Goal: Information Seeking & Learning: Understand process/instructions

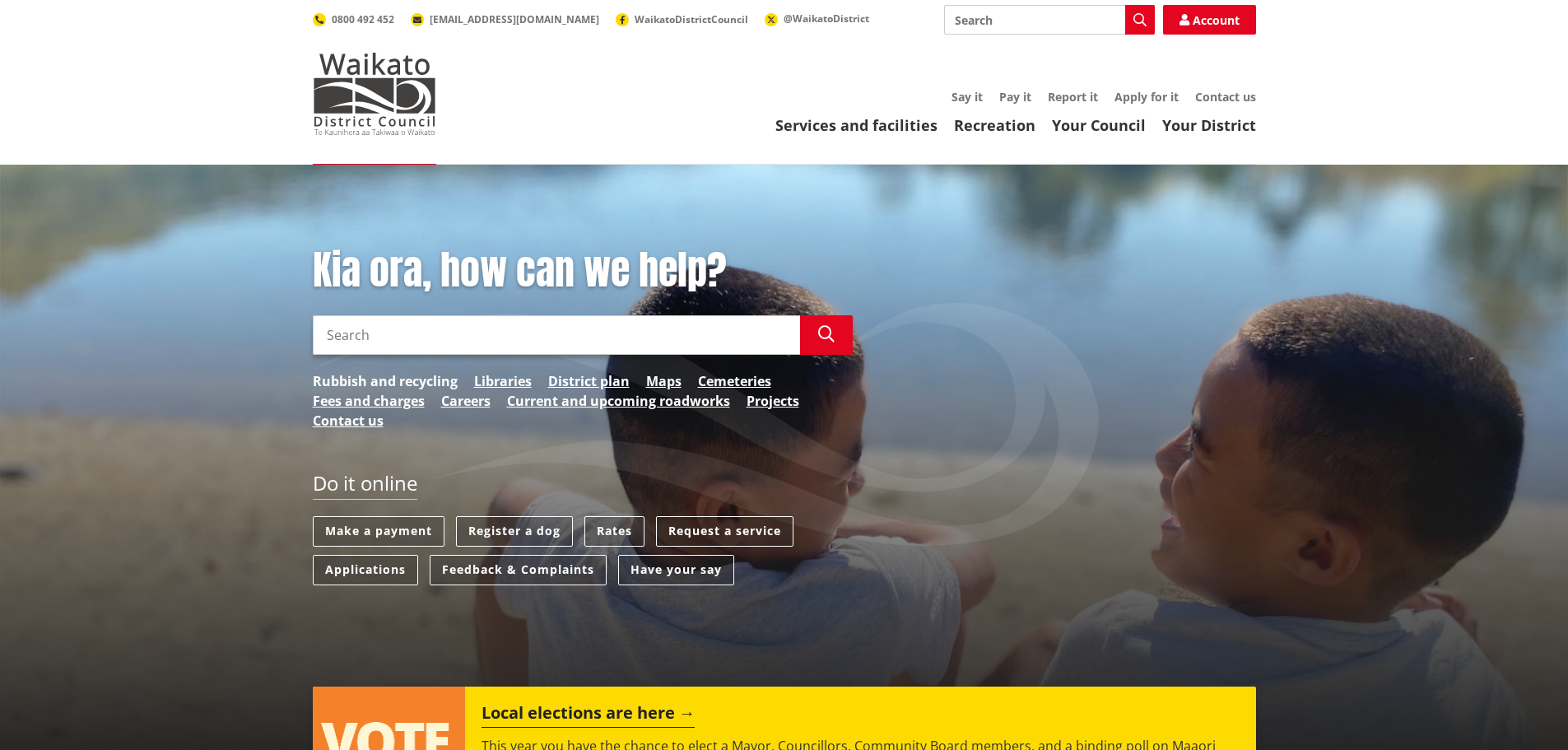
click at [375, 377] on link "Rubbish and recycling" at bounding box center [386, 381] width 145 height 20
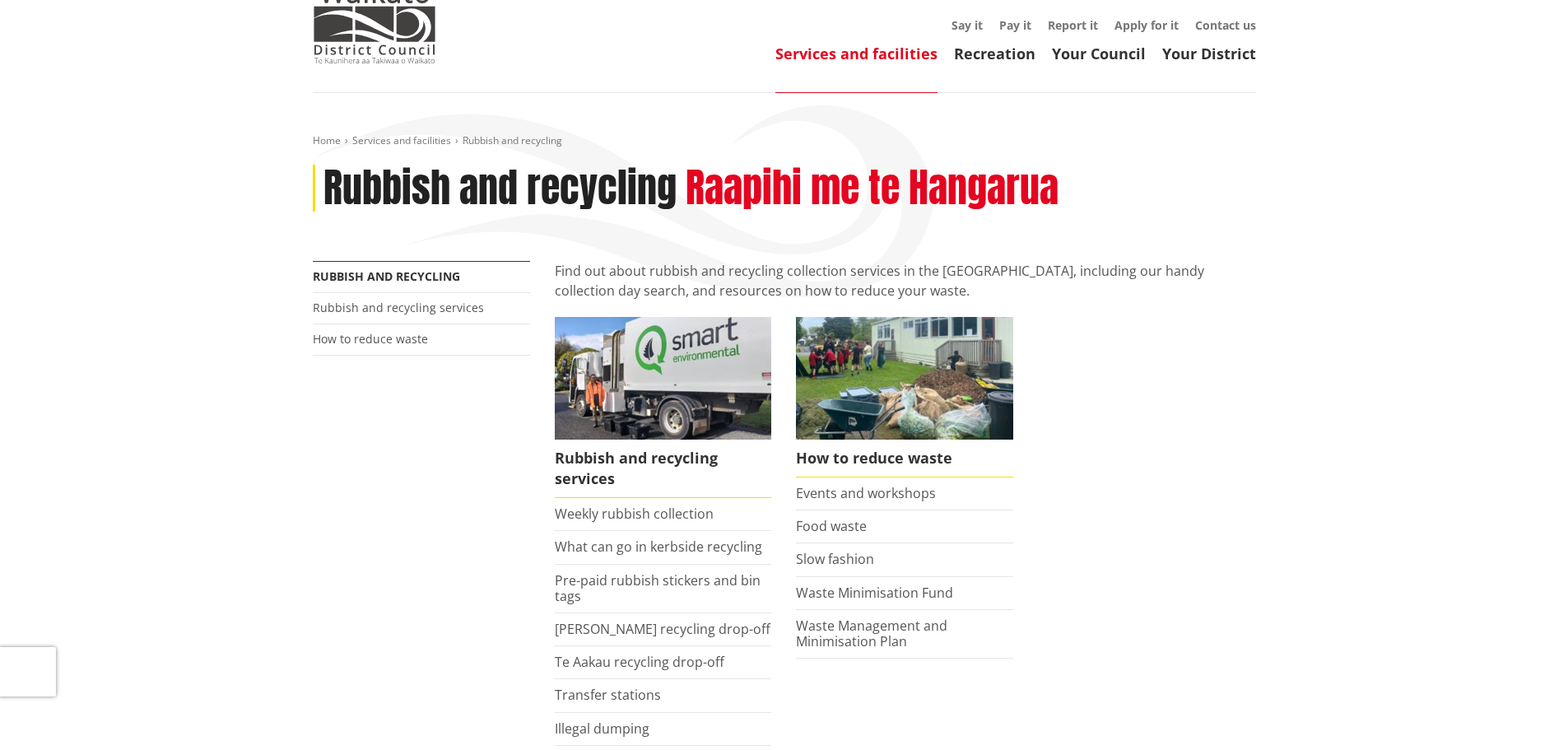
scroll to position [165, 0]
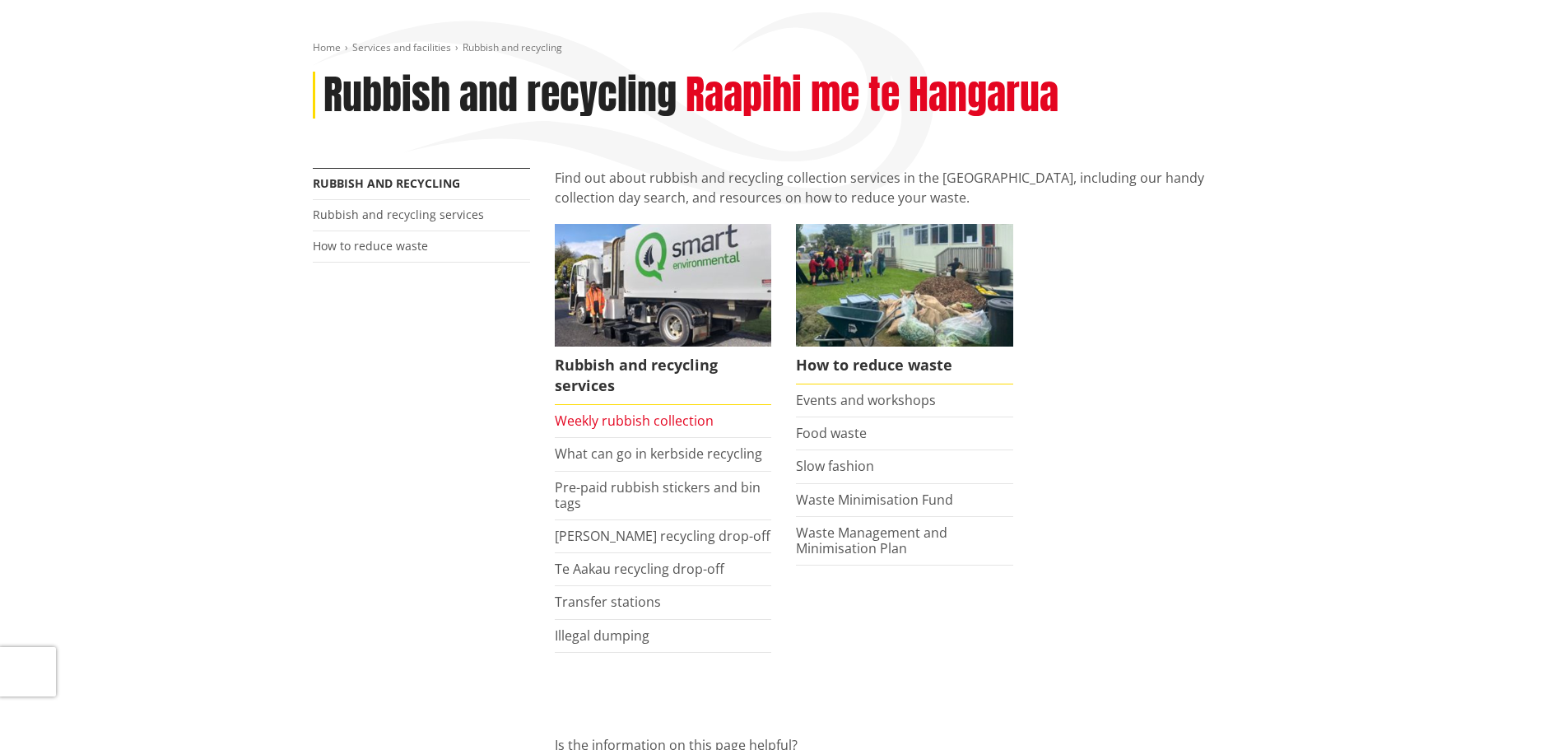
click at [627, 415] on link "Weekly rubbish collection" at bounding box center [634, 420] width 159 height 18
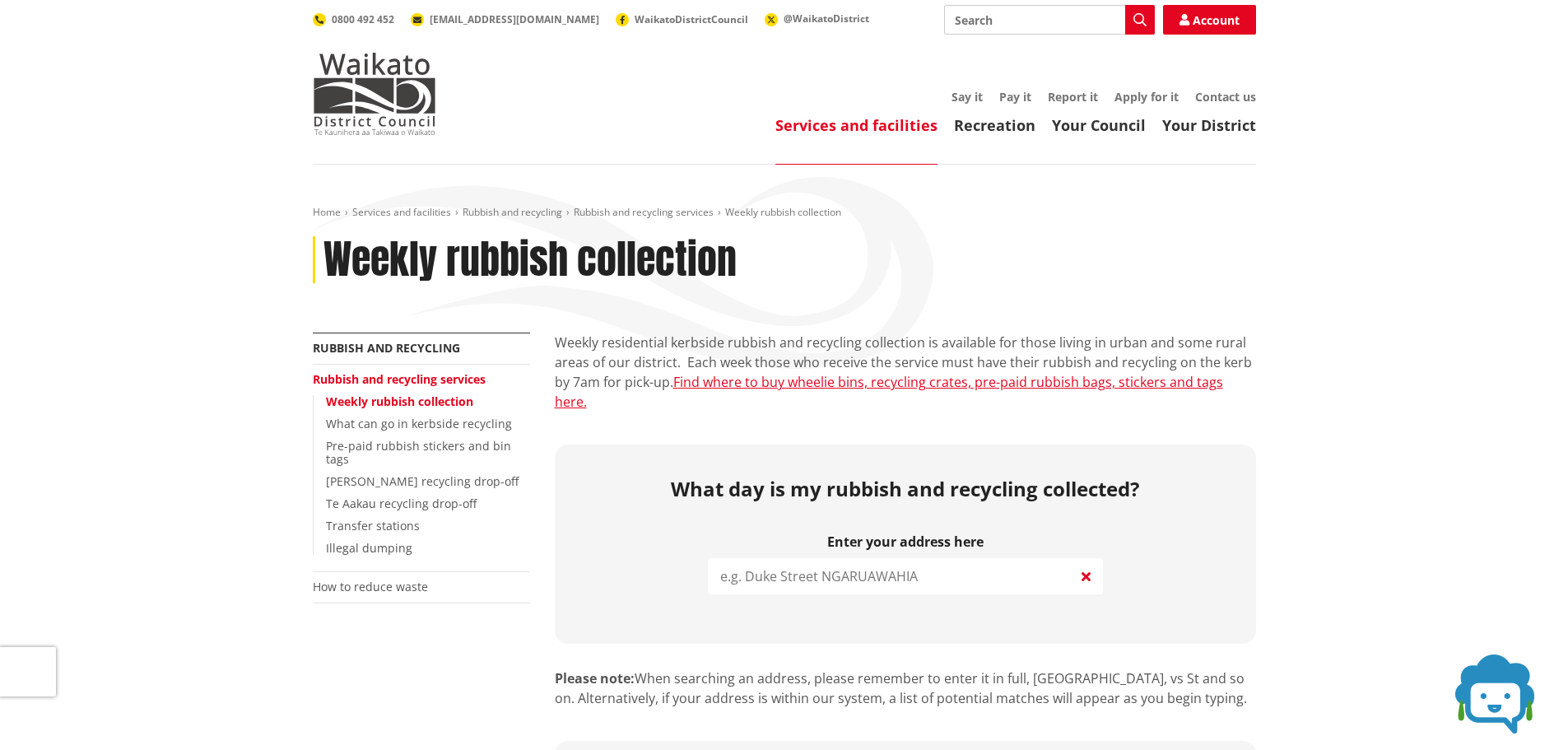
click at [782, 558] on input "search" at bounding box center [906, 577] width 395 height 36
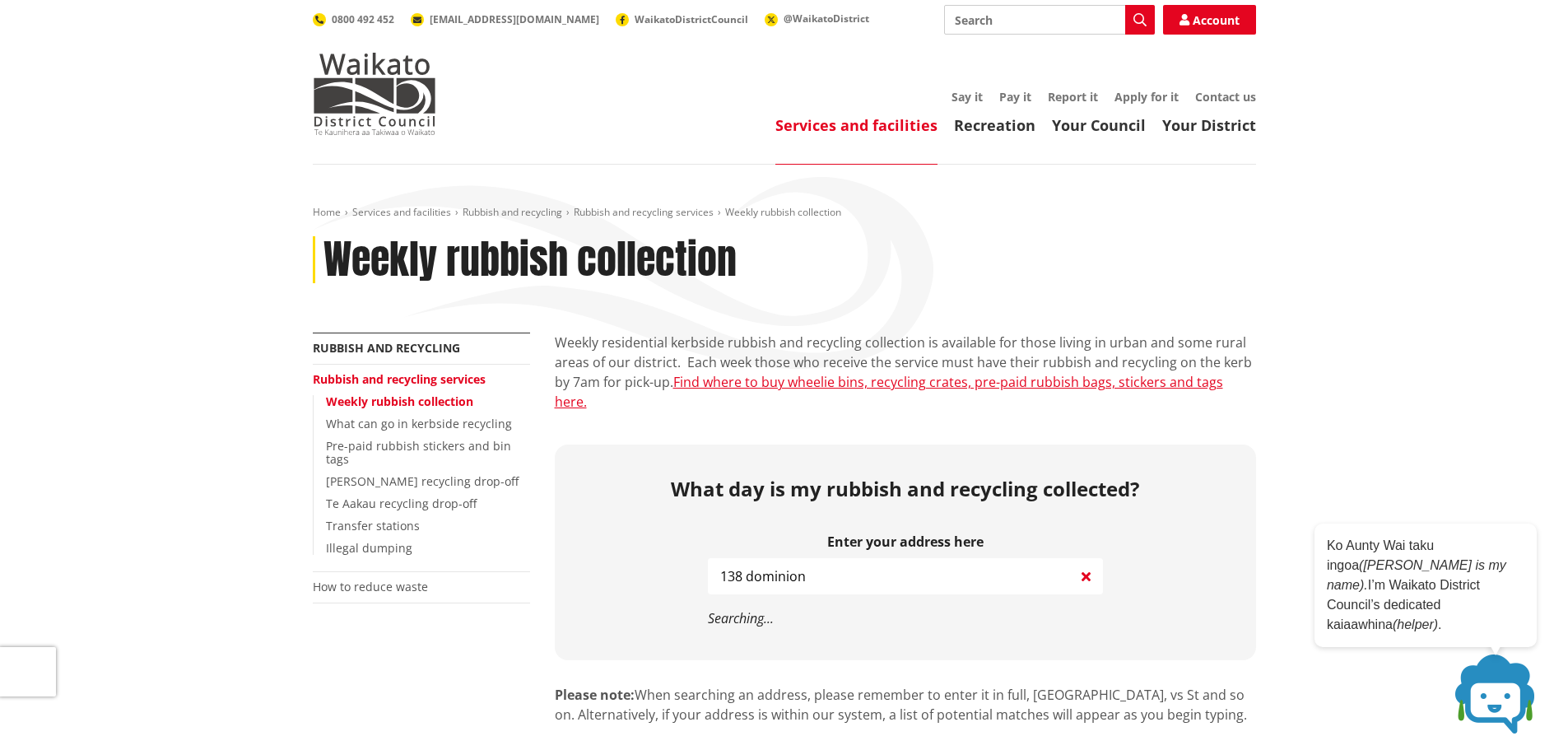
type input "138 dominion"
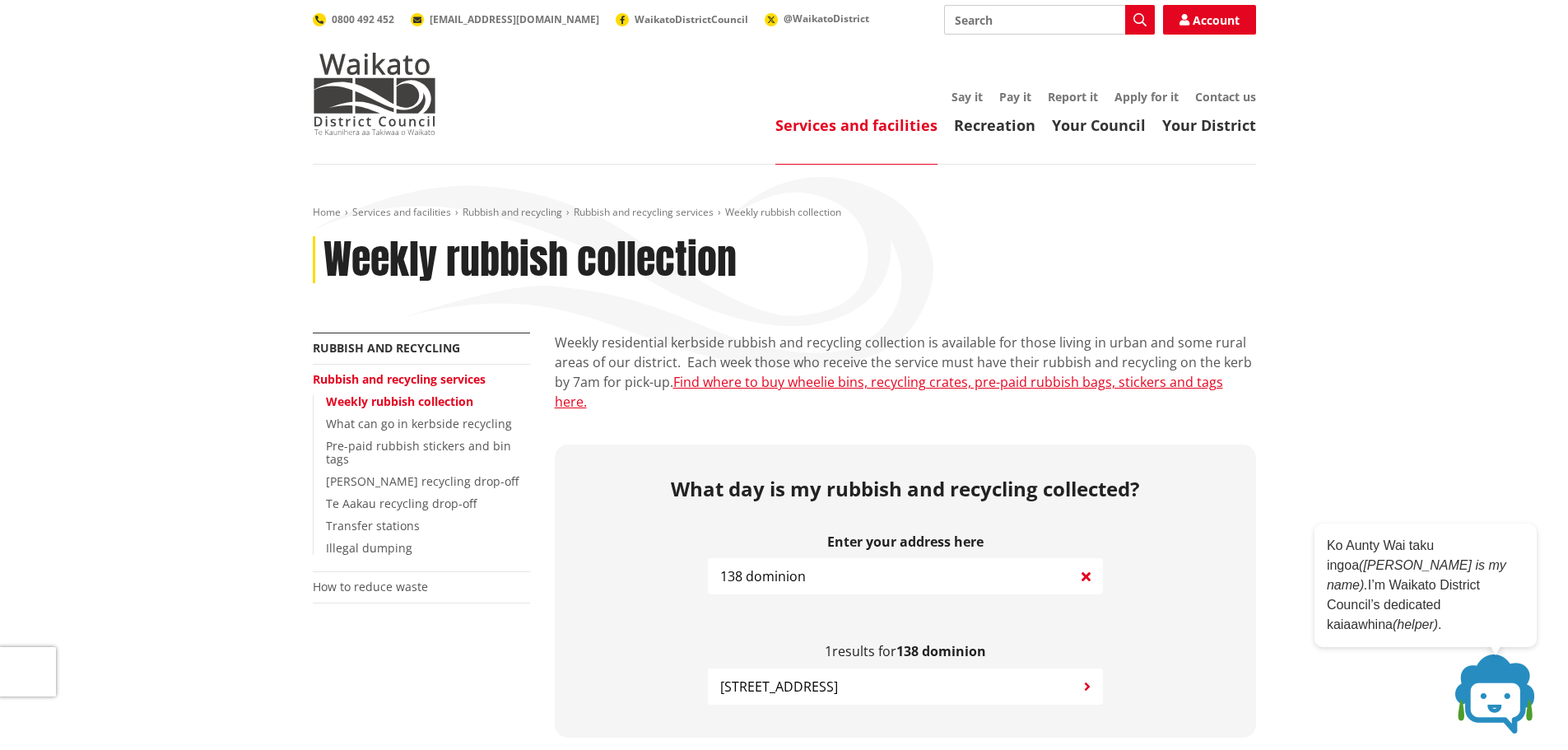
click at [775, 678] on span "138 Dominion Road TUAKAU" at bounding box center [779, 687] width 117 height 20
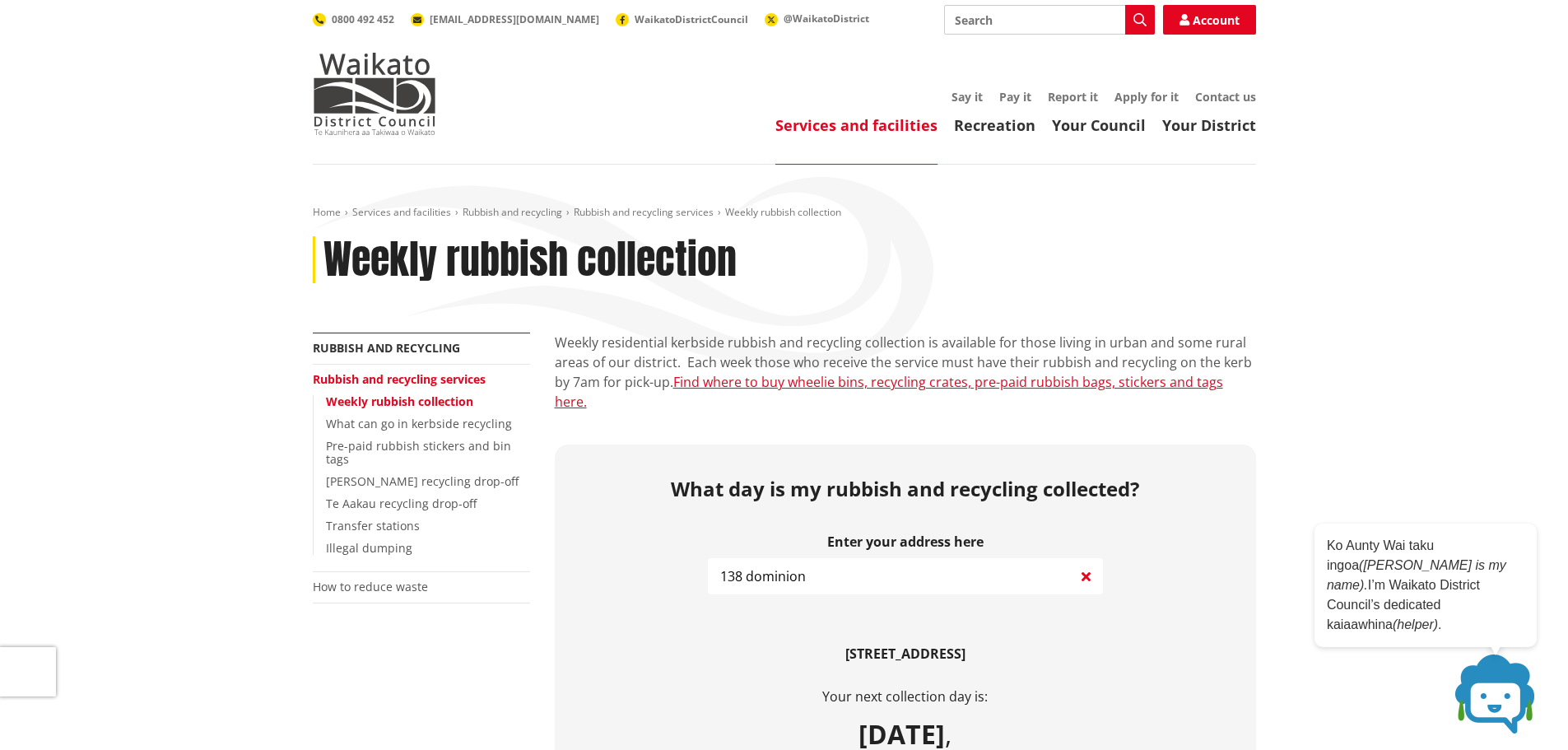
drag, startPoint x: 385, startPoint y: 68, endPoint x: 230, endPoint y: 0, distance: 169.3
click at [385, 68] on img at bounding box center [374, 93] width 123 height 82
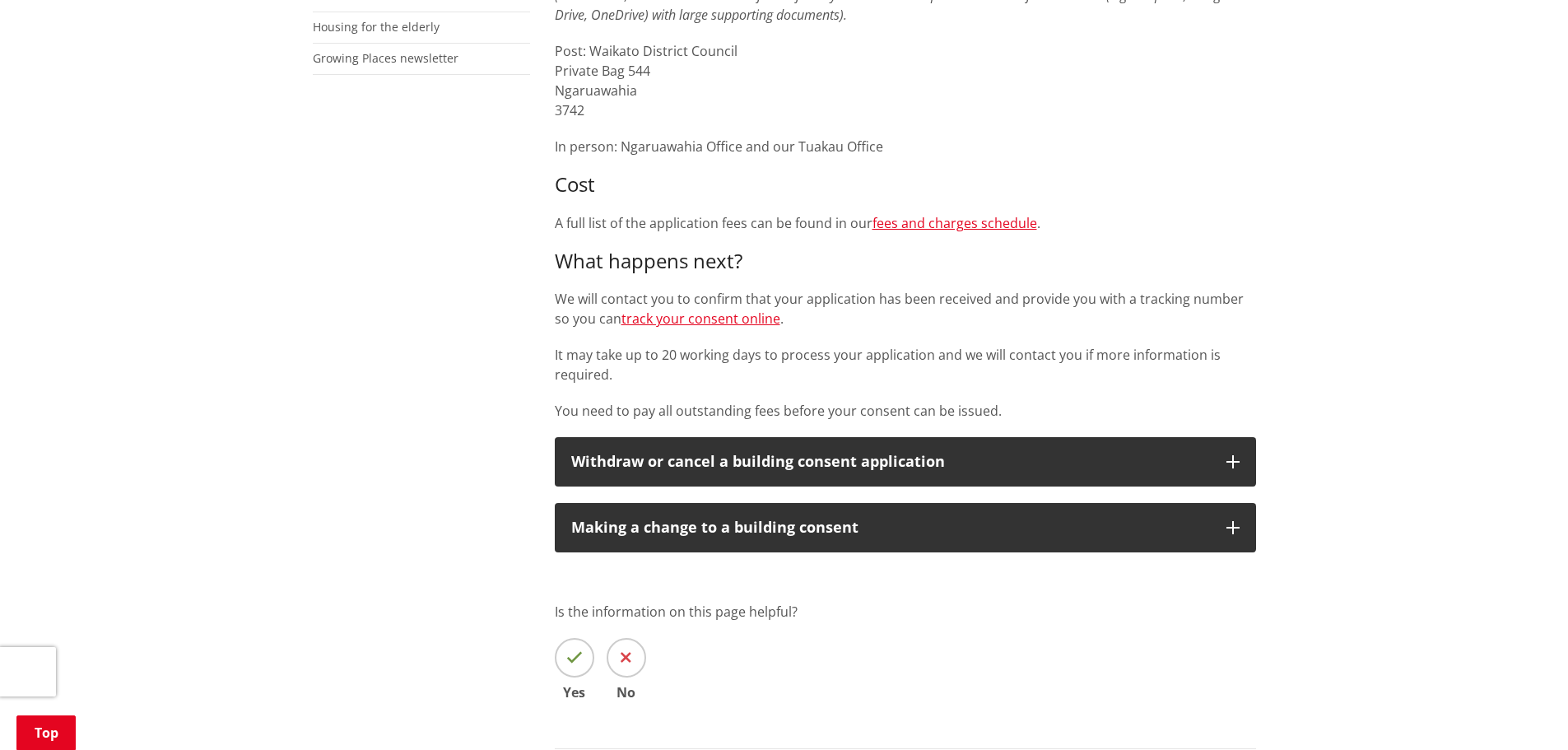
scroll to position [577, 0]
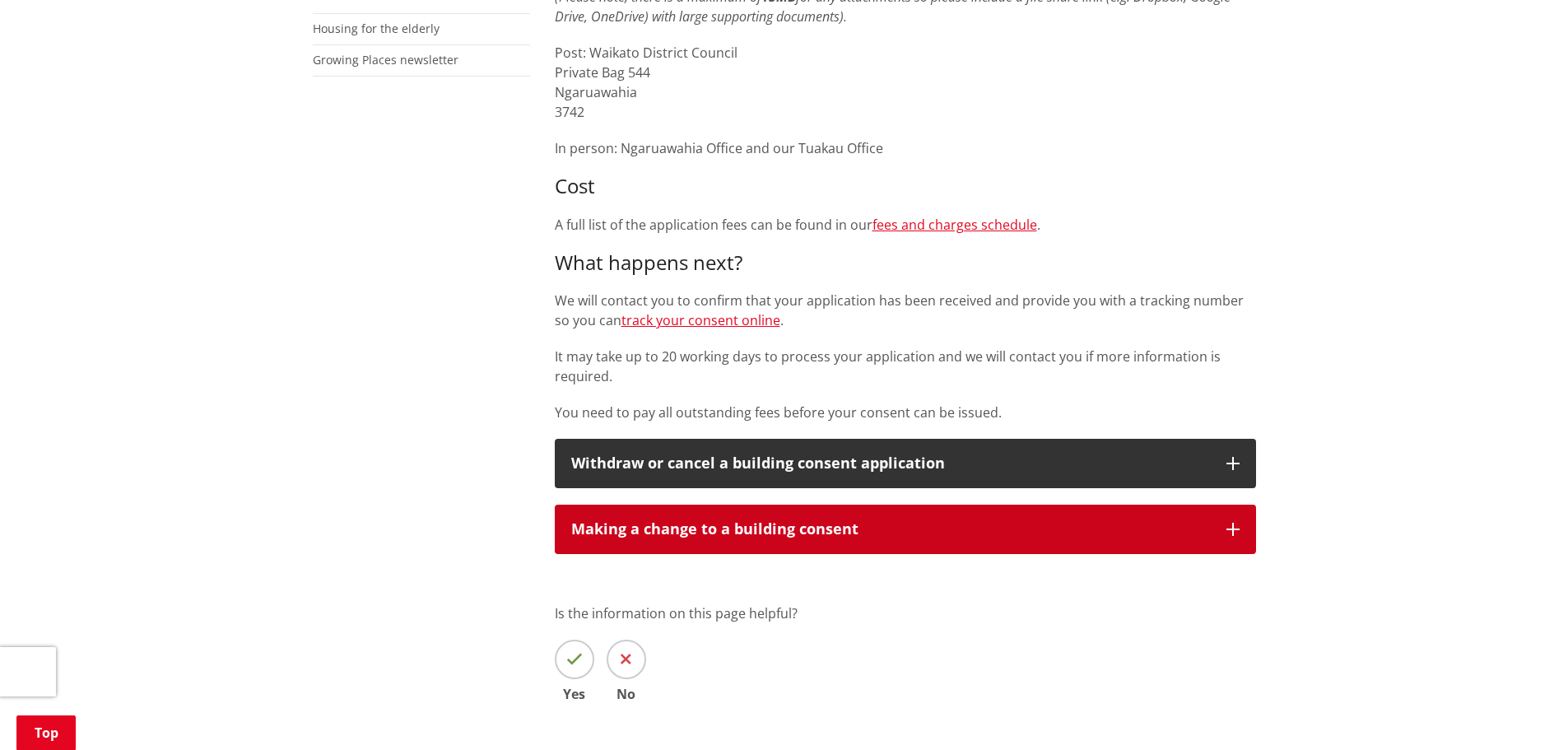
click at [677, 539] on button "Making a change to a building consent" at bounding box center [905, 529] width 701 height 49
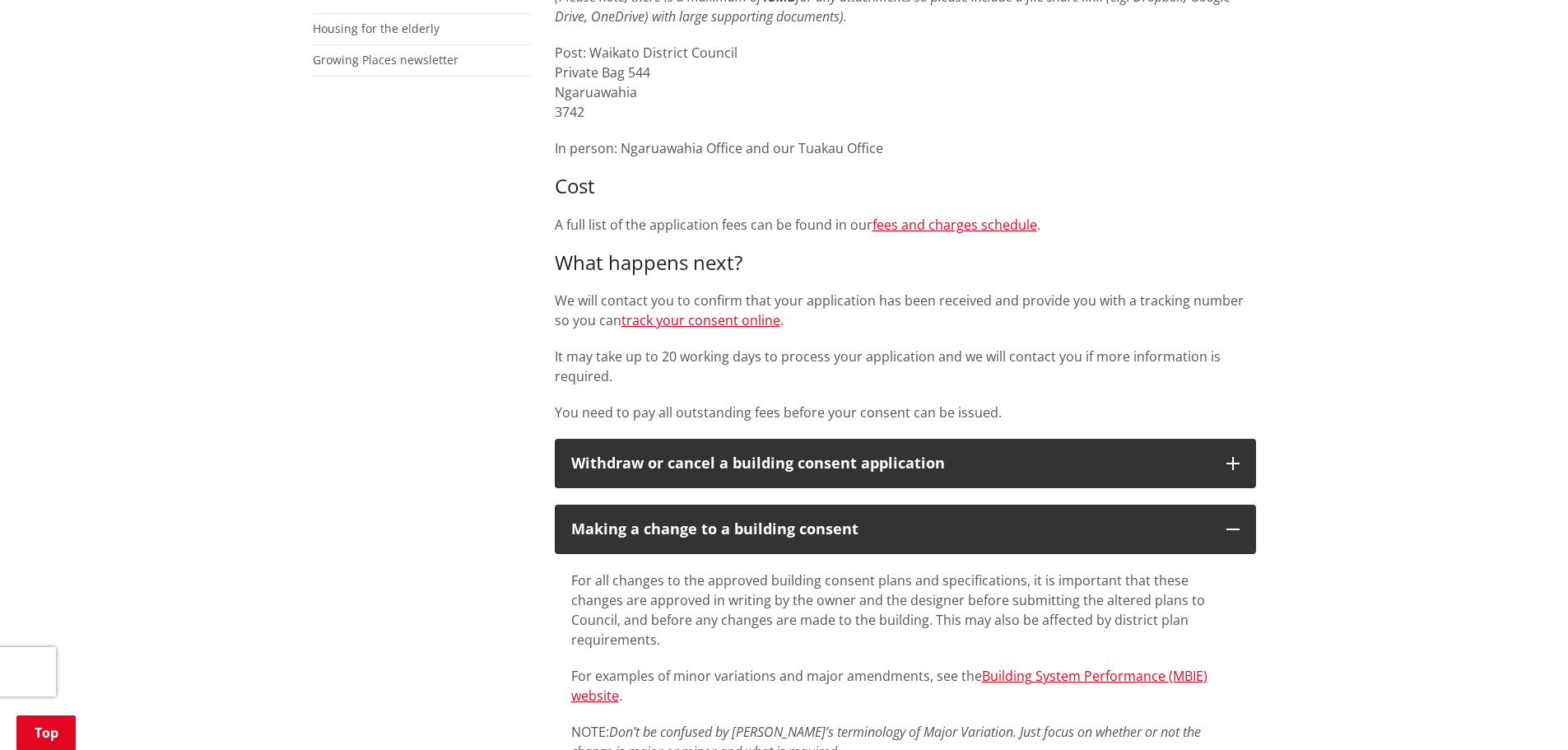
click at [423, 451] on div "More from this section Consents, building and property Property and land inform…" at bounding box center [784, 632] width 968 height 1753
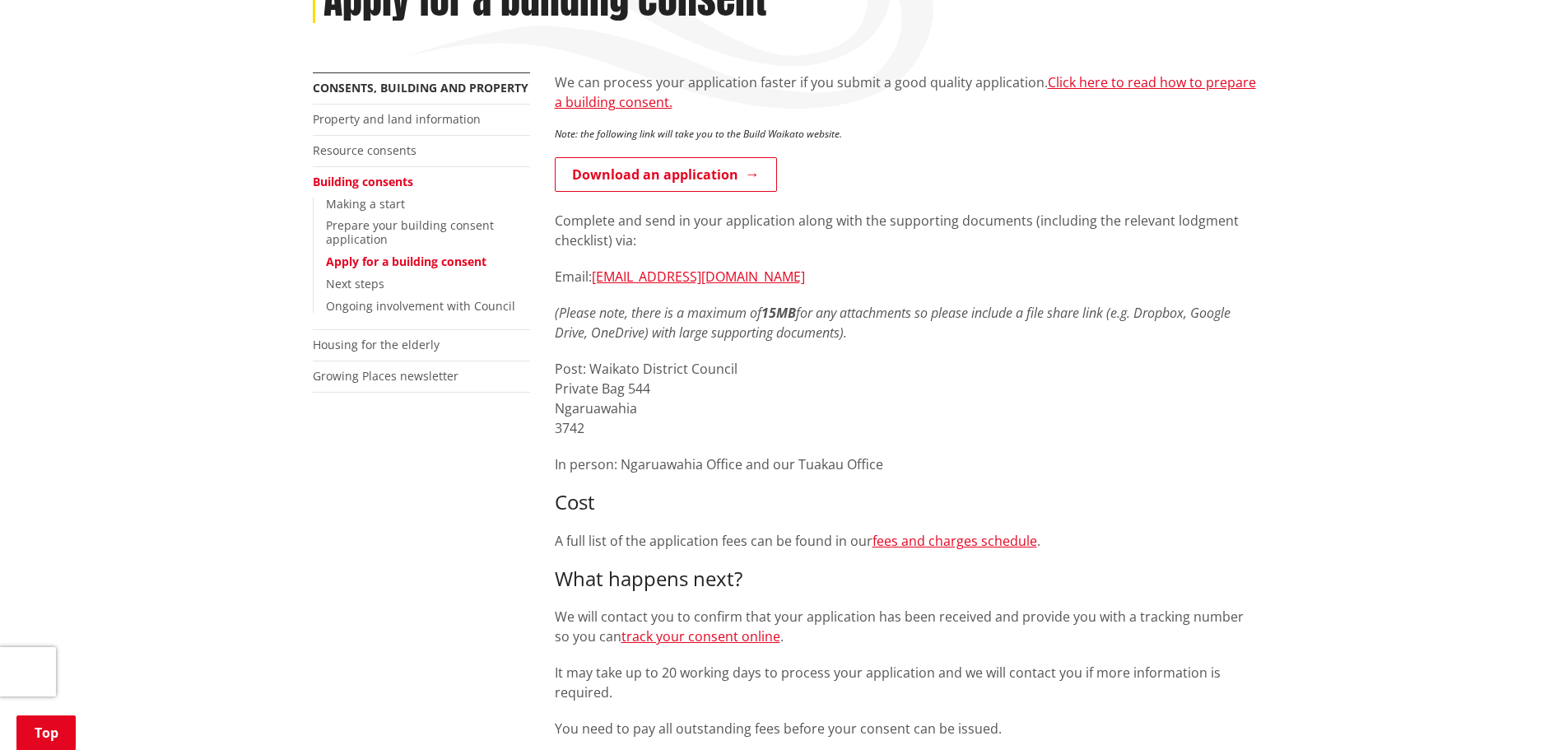
scroll to position [247, 0]
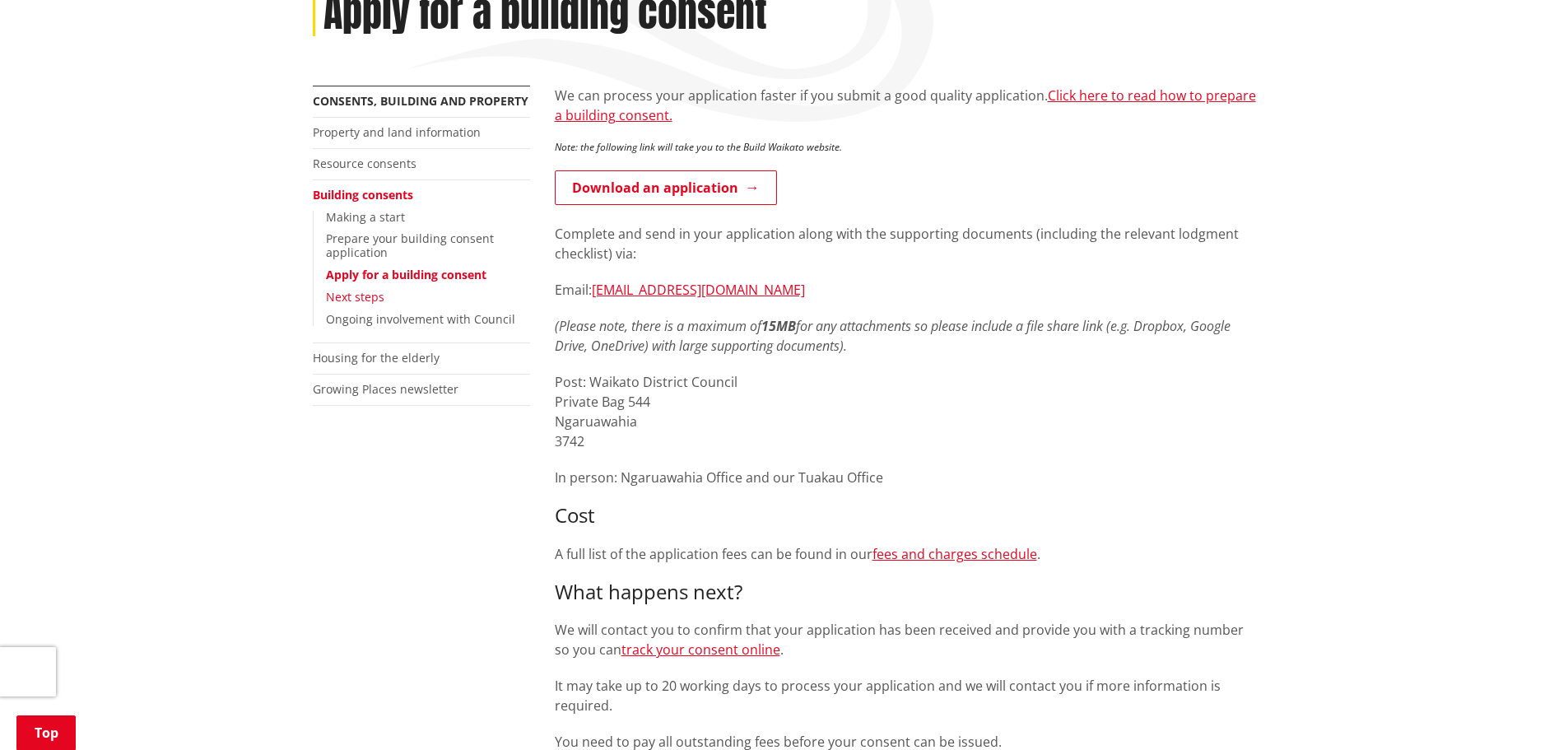
click at [357, 298] on link "Next steps" at bounding box center [355, 297] width 59 height 16
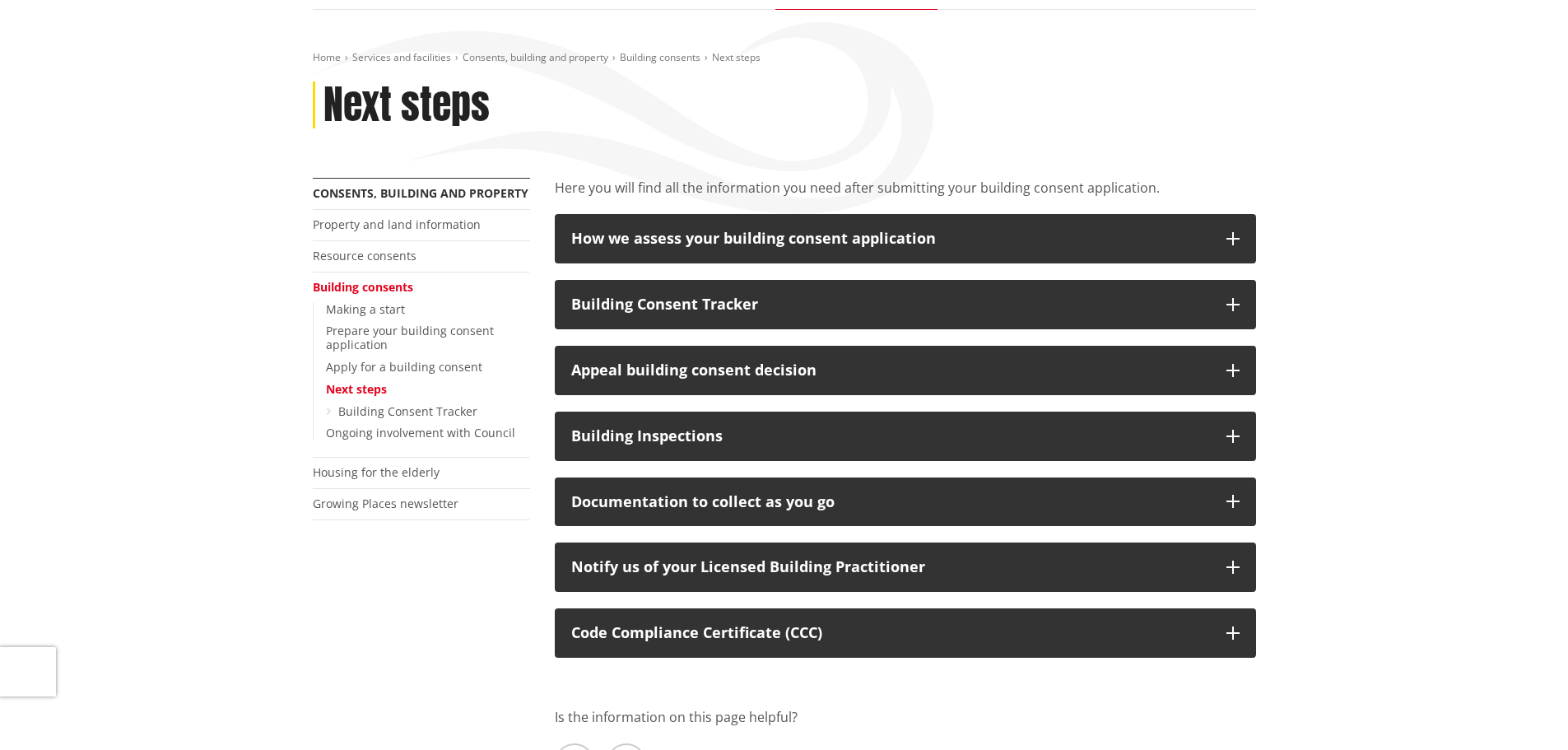
scroll to position [247, 0]
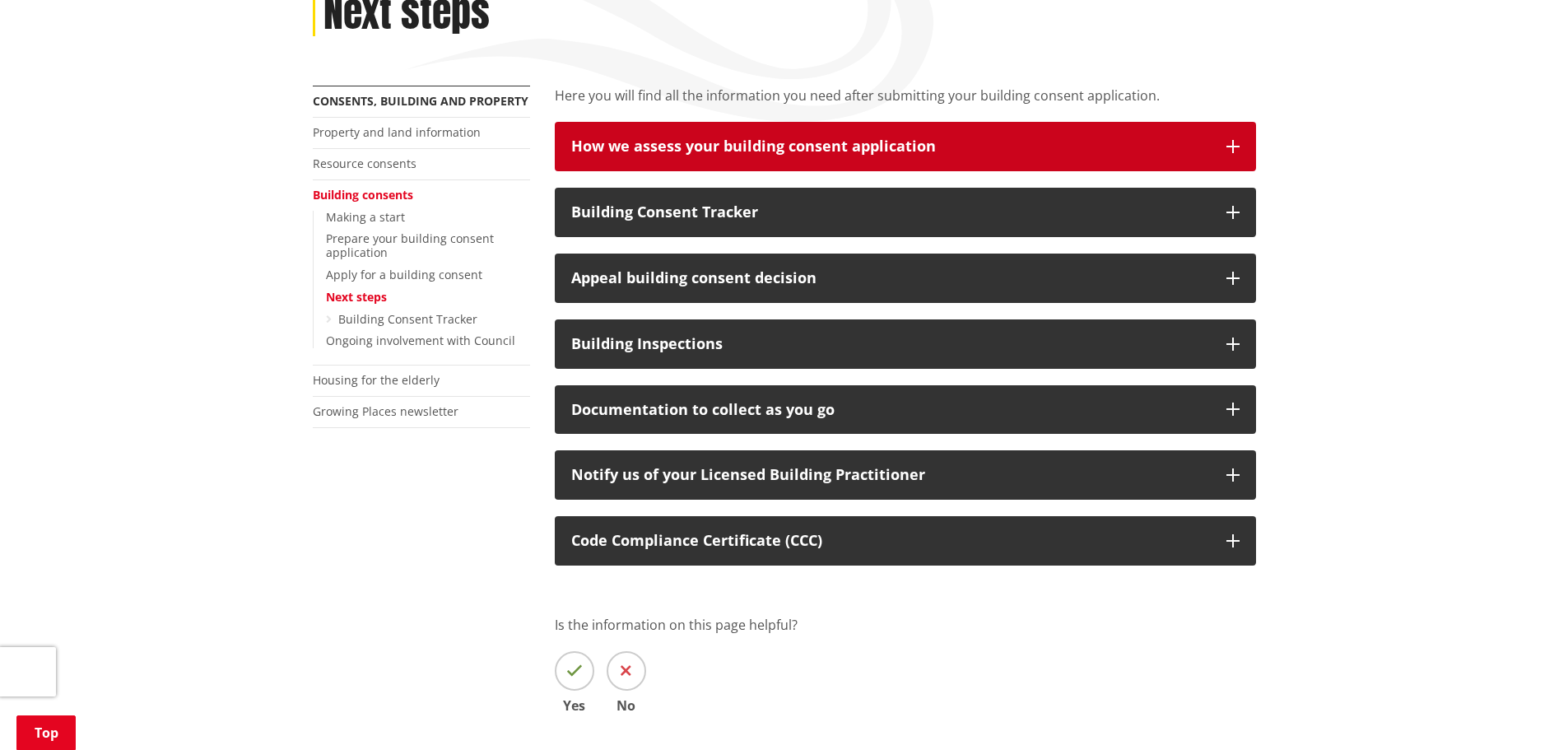
click at [641, 152] on div "How we assess your building consent application" at bounding box center [890, 146] width 639 height 16
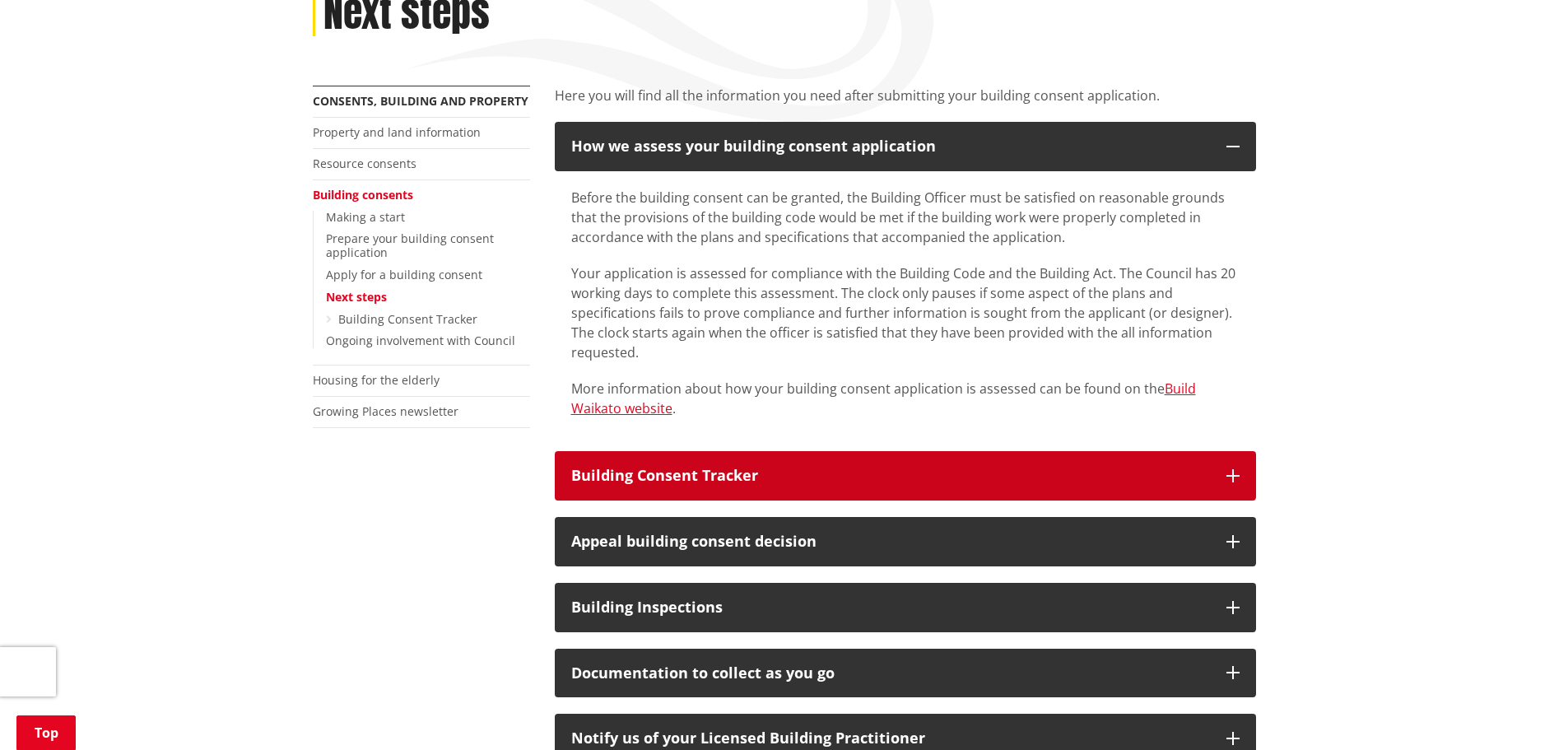
click at [654, 468] on div "Building Consent Tracker" at bounding box center [890, 476] width 639 height 16
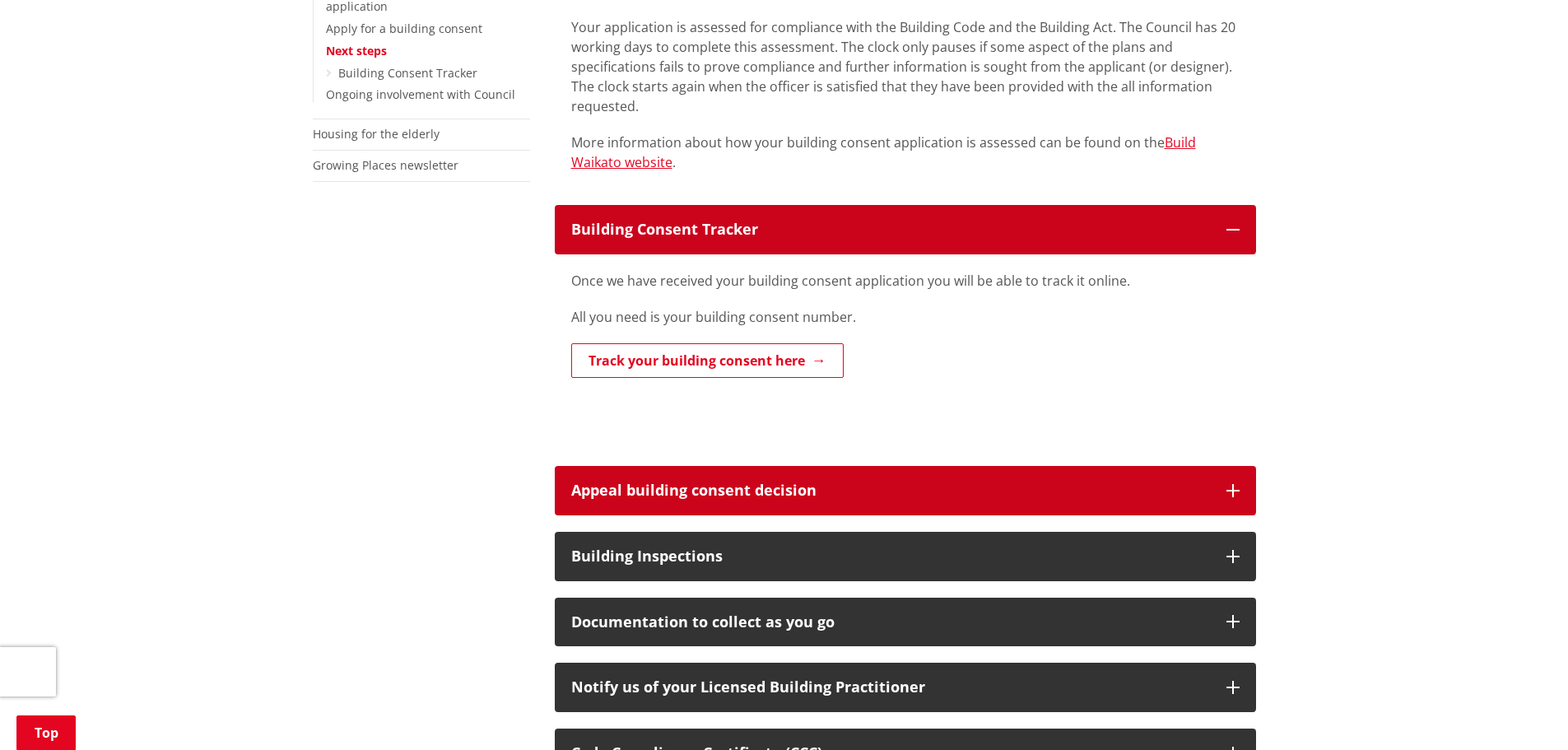
scroll to position [495, 0]
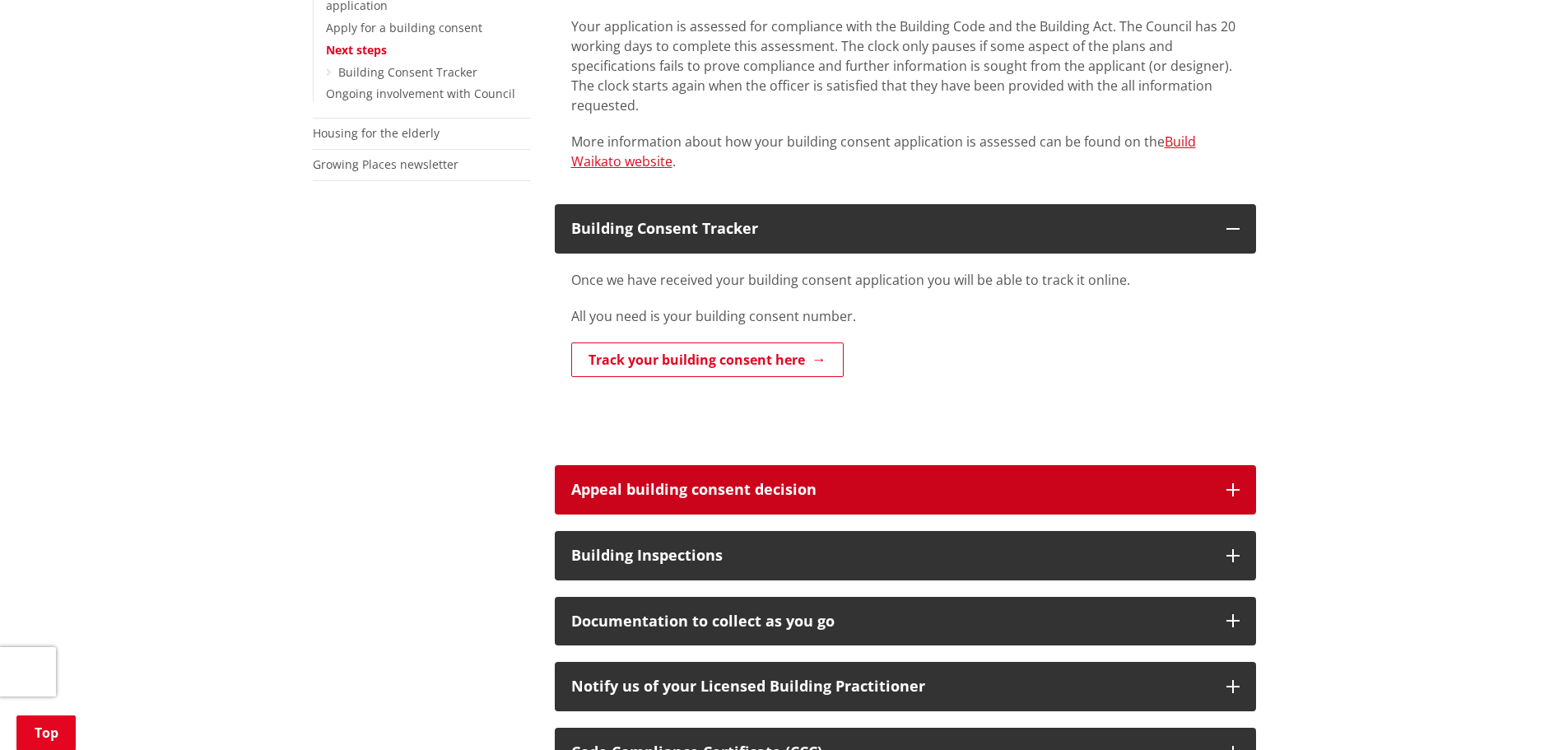
click at [599, 499] on button "Appeal building consent decision" at bounding box center [905, 489] width 701 height 49
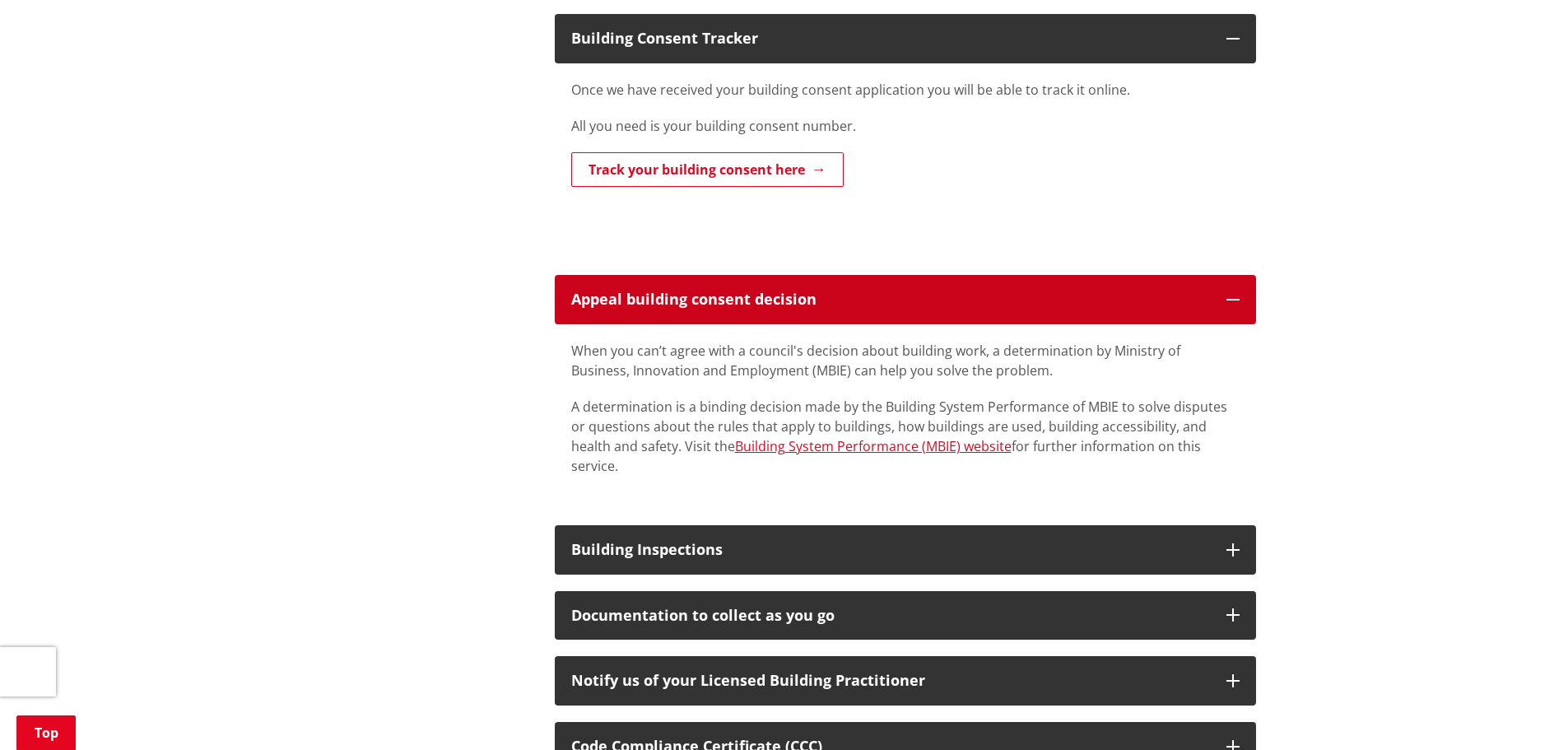
scroll to position [741, 0]
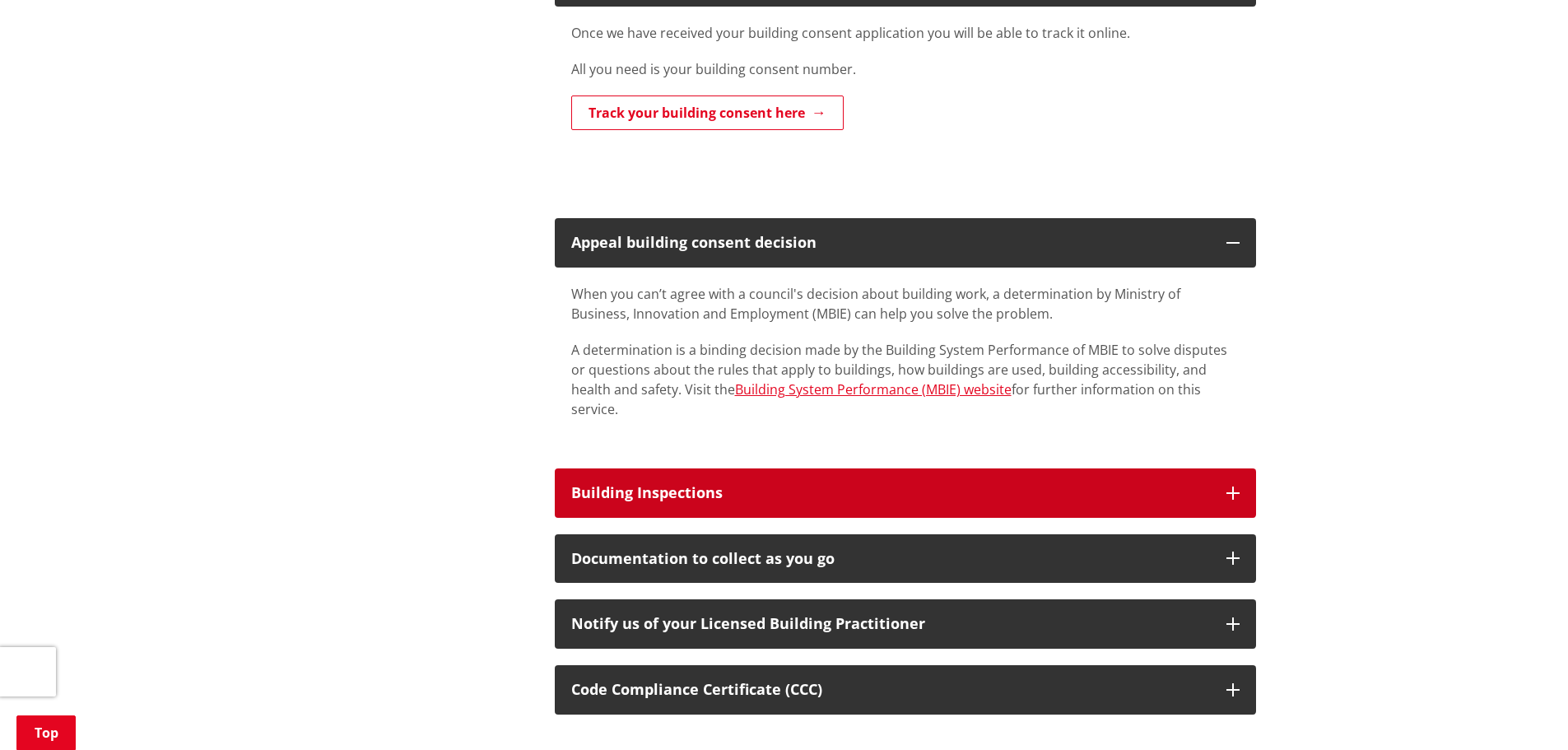
click at [656, 485] on div "Building Inspections" at bounding box center [890, 493] width 639 height 16
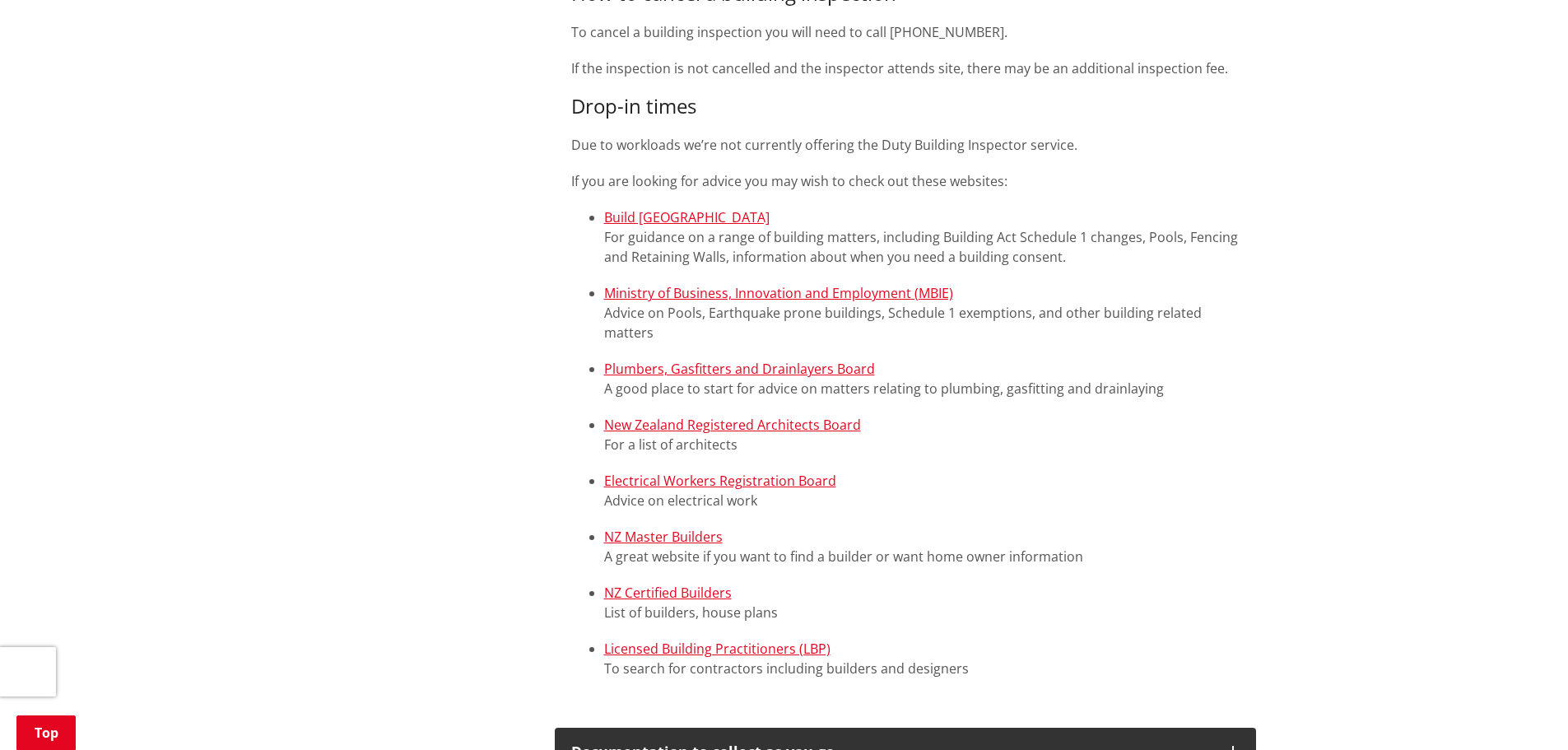
scroll to position [1730, 0]
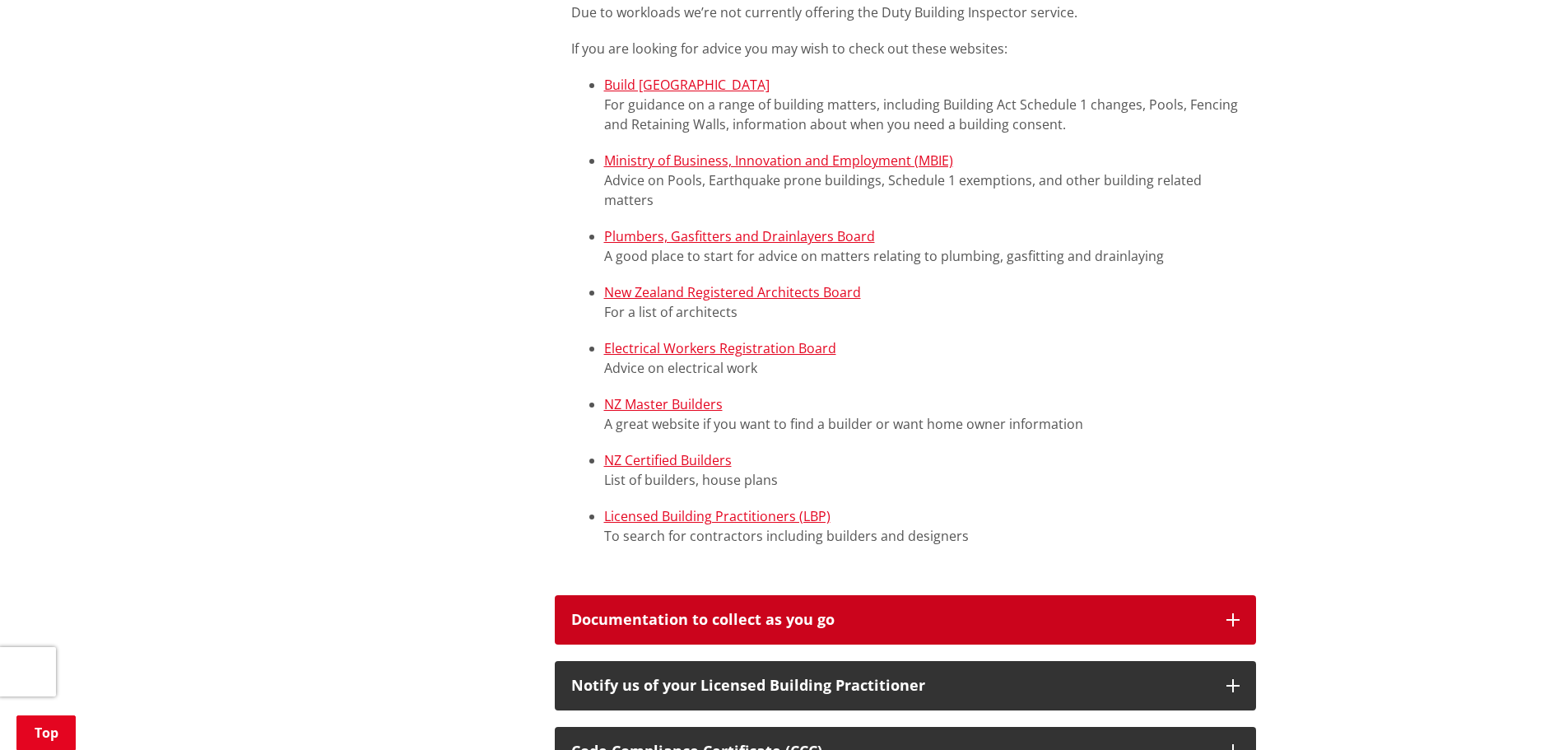
click at [663, 612] on div "Documentation to collect as you go" at bounding box center [890, 620] width 639 height 16
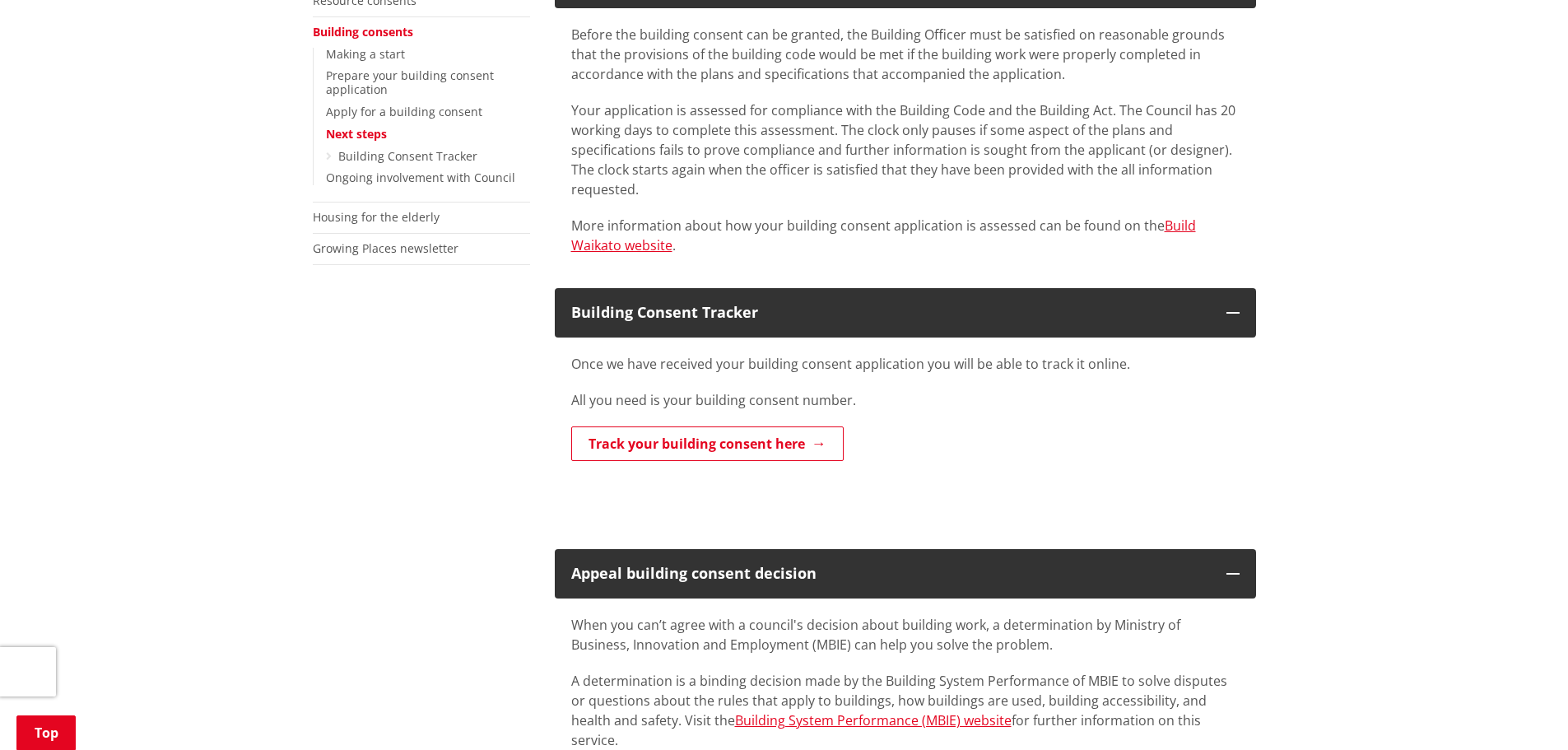
scroll to position [165, 0]
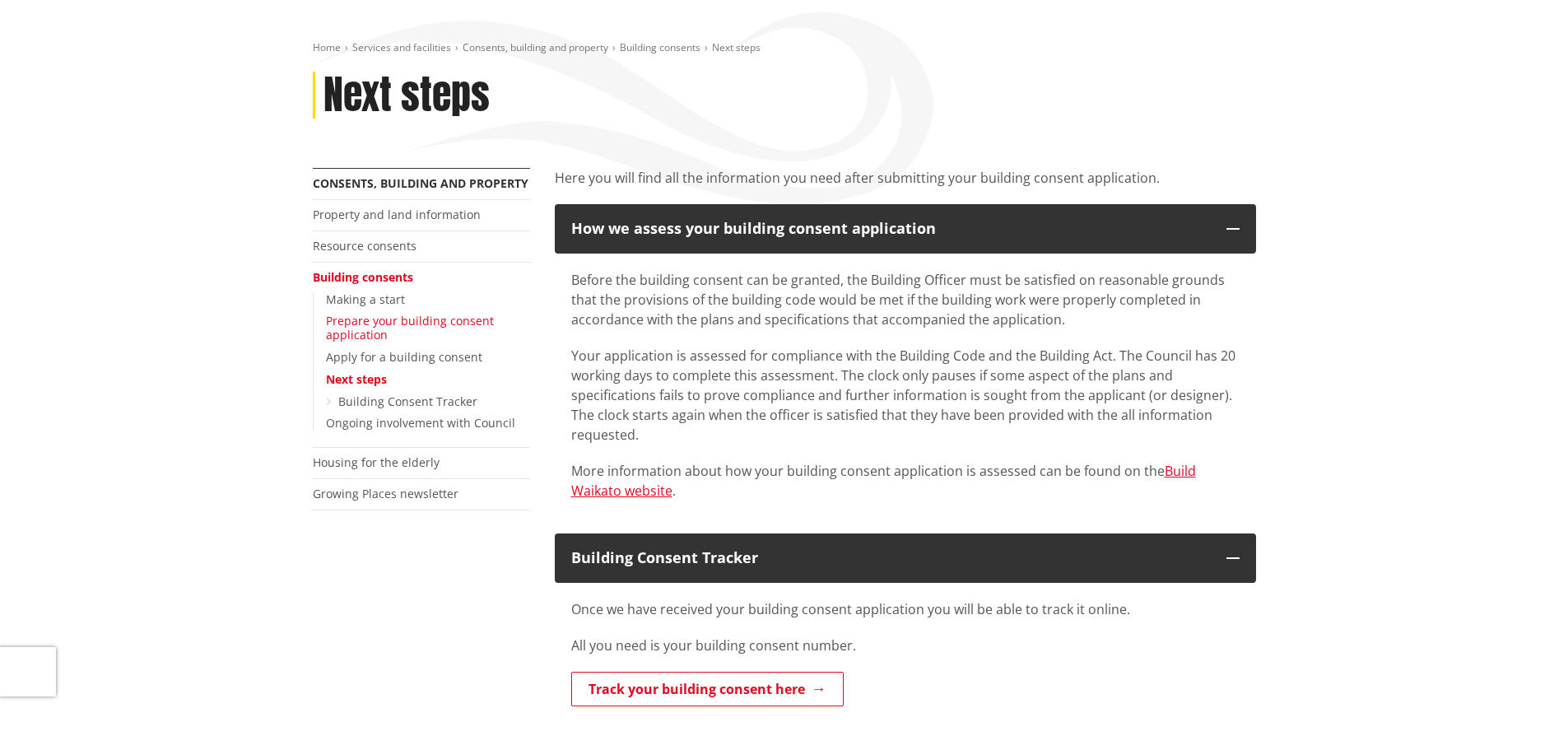
click at [376, 331] on link "Prepare your building consent application" at bounding box center [410, 328] width 168 height 29
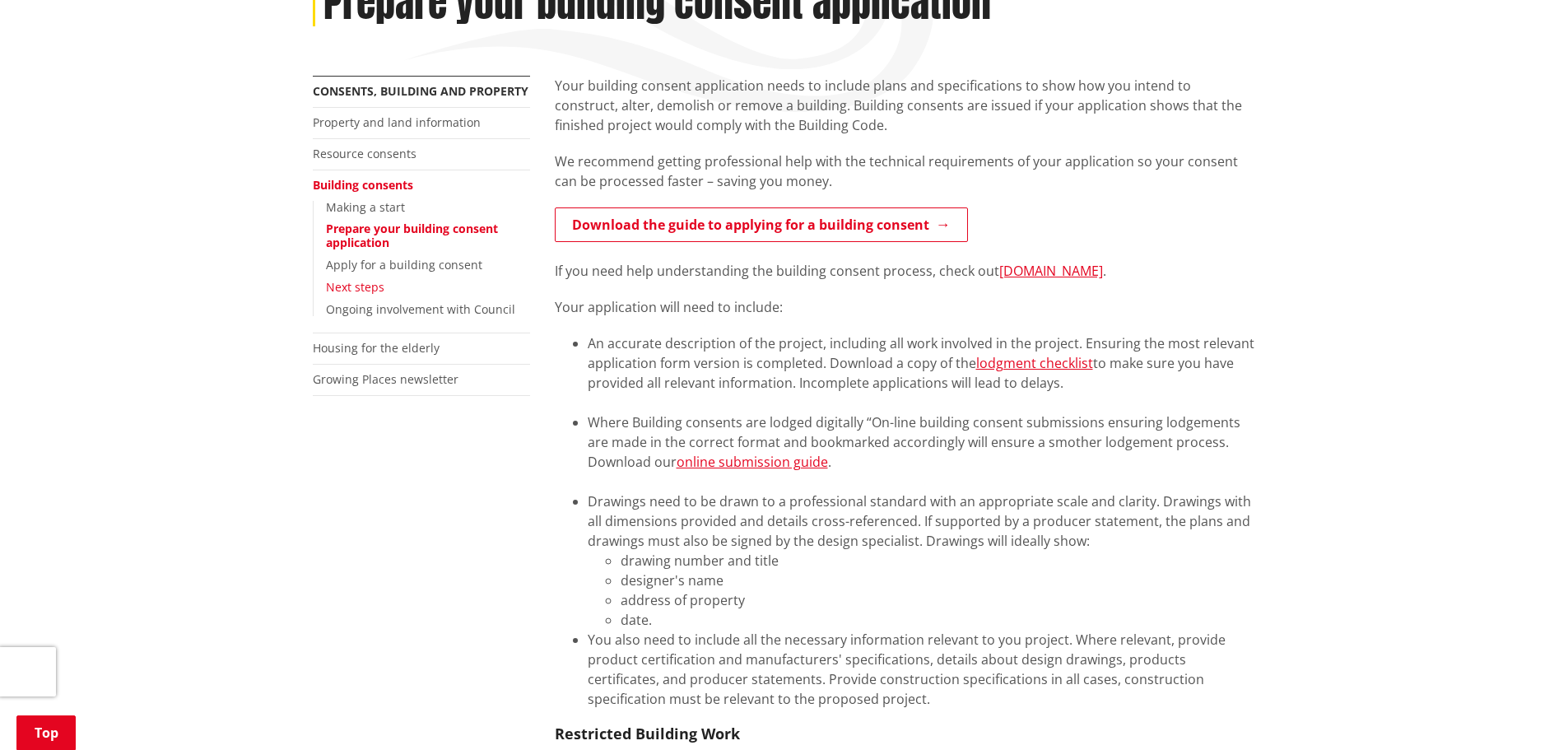
scroll to position [247, 0]
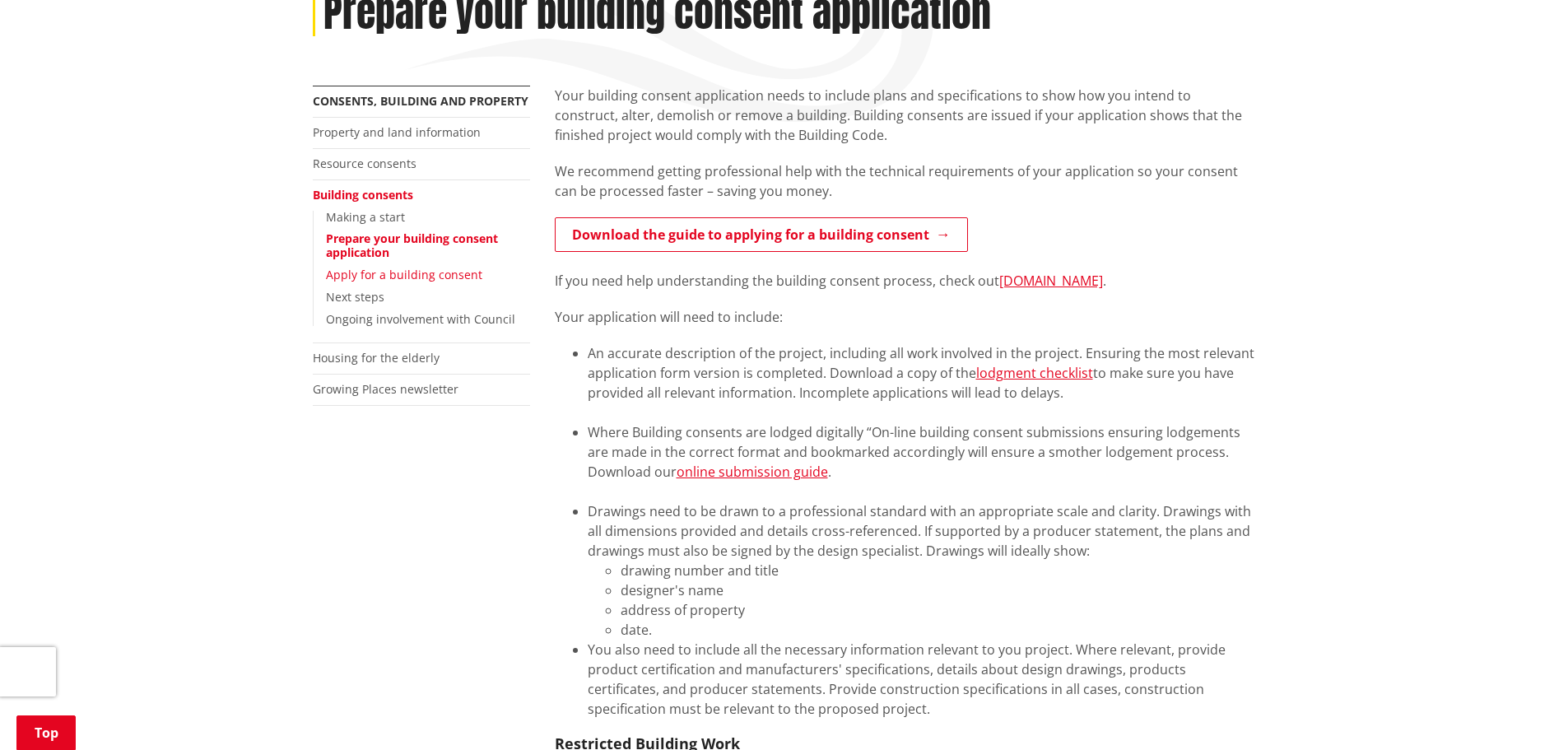
click at [345, 274] on link "Apply for a building consent" at bounding box center [404, 274] width 156 height 16
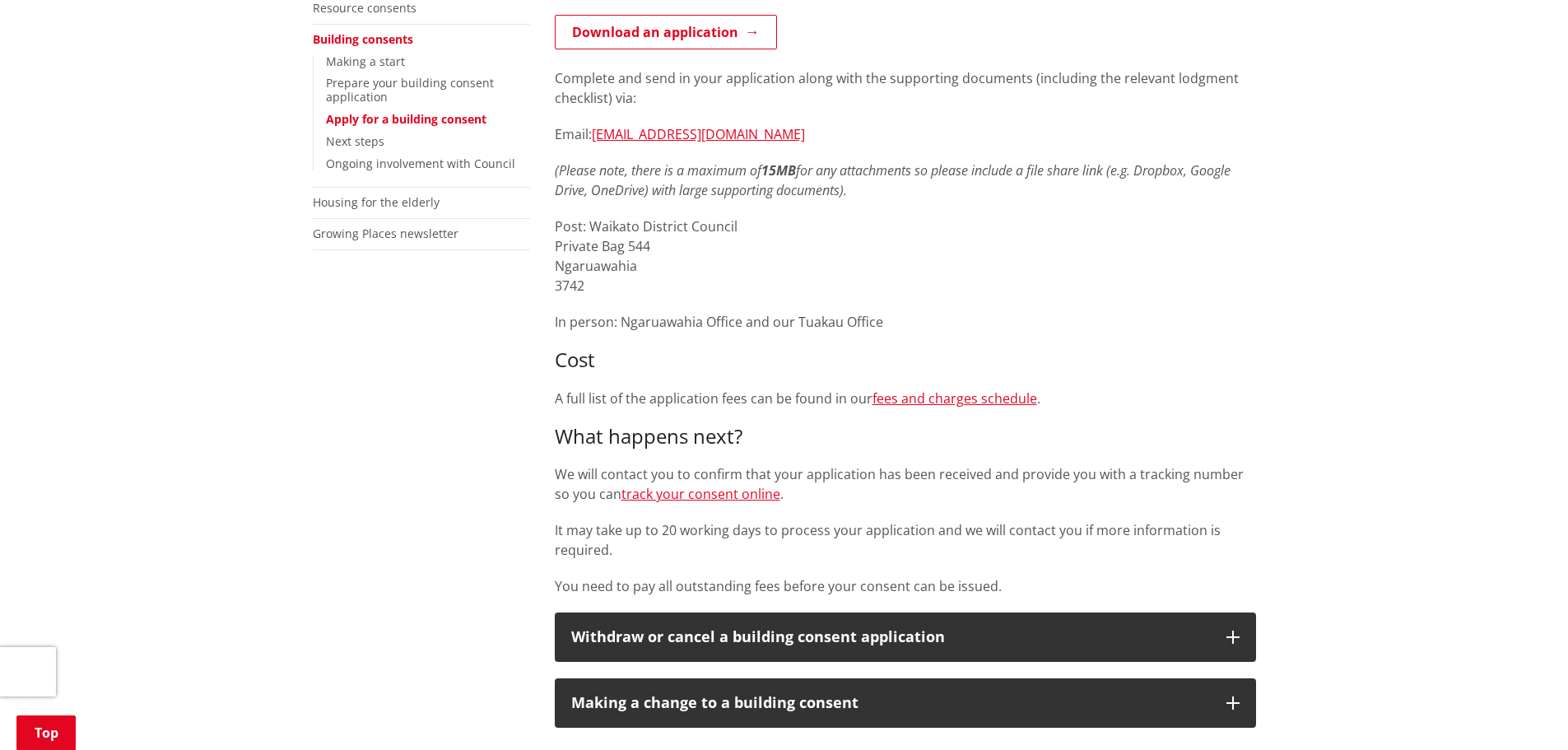
scroll to position [412, 0]
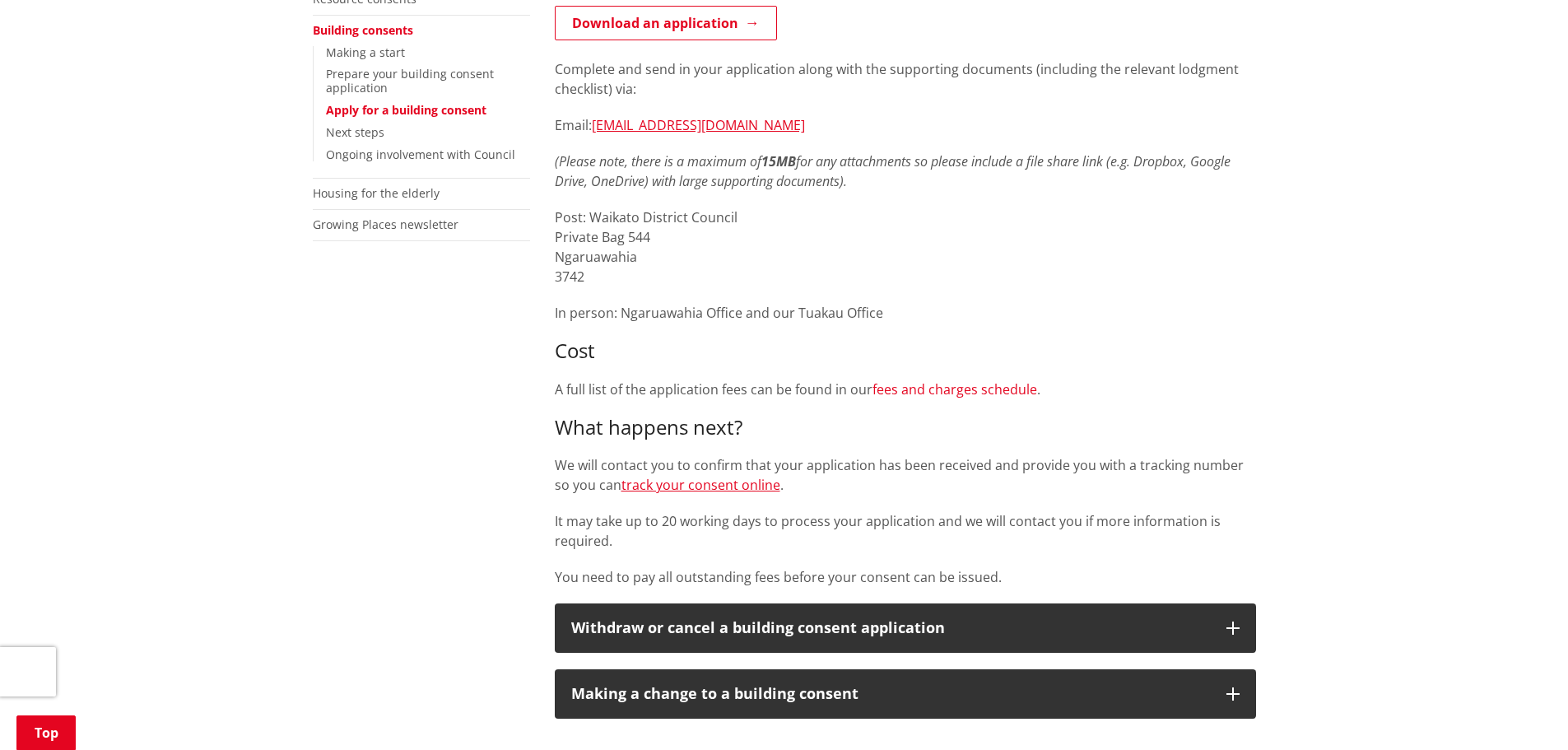
click at [940, 390] on link "fees and charges schedule" at bounding box center [955, 389] width 165 height 18
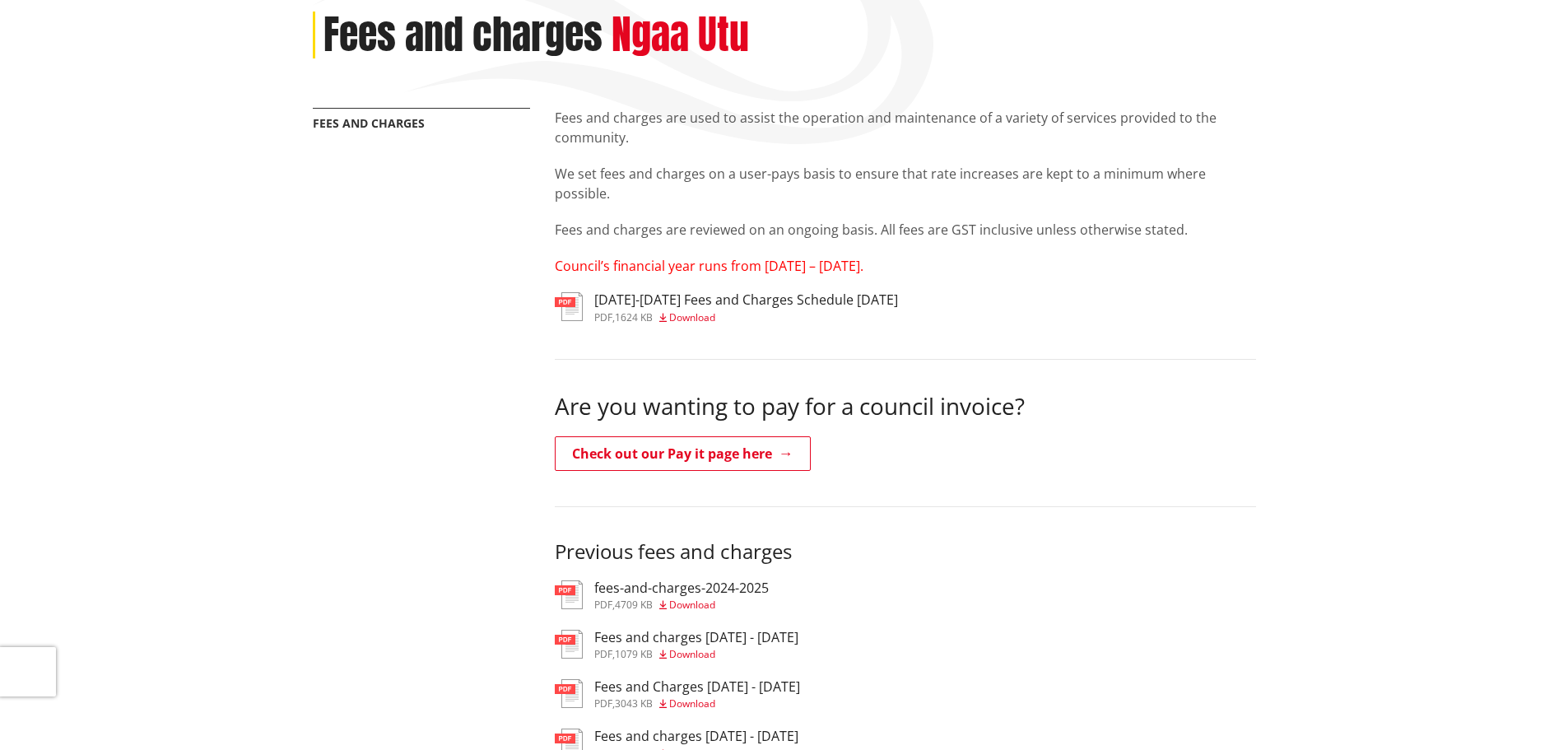
scroll to position [247, 0]
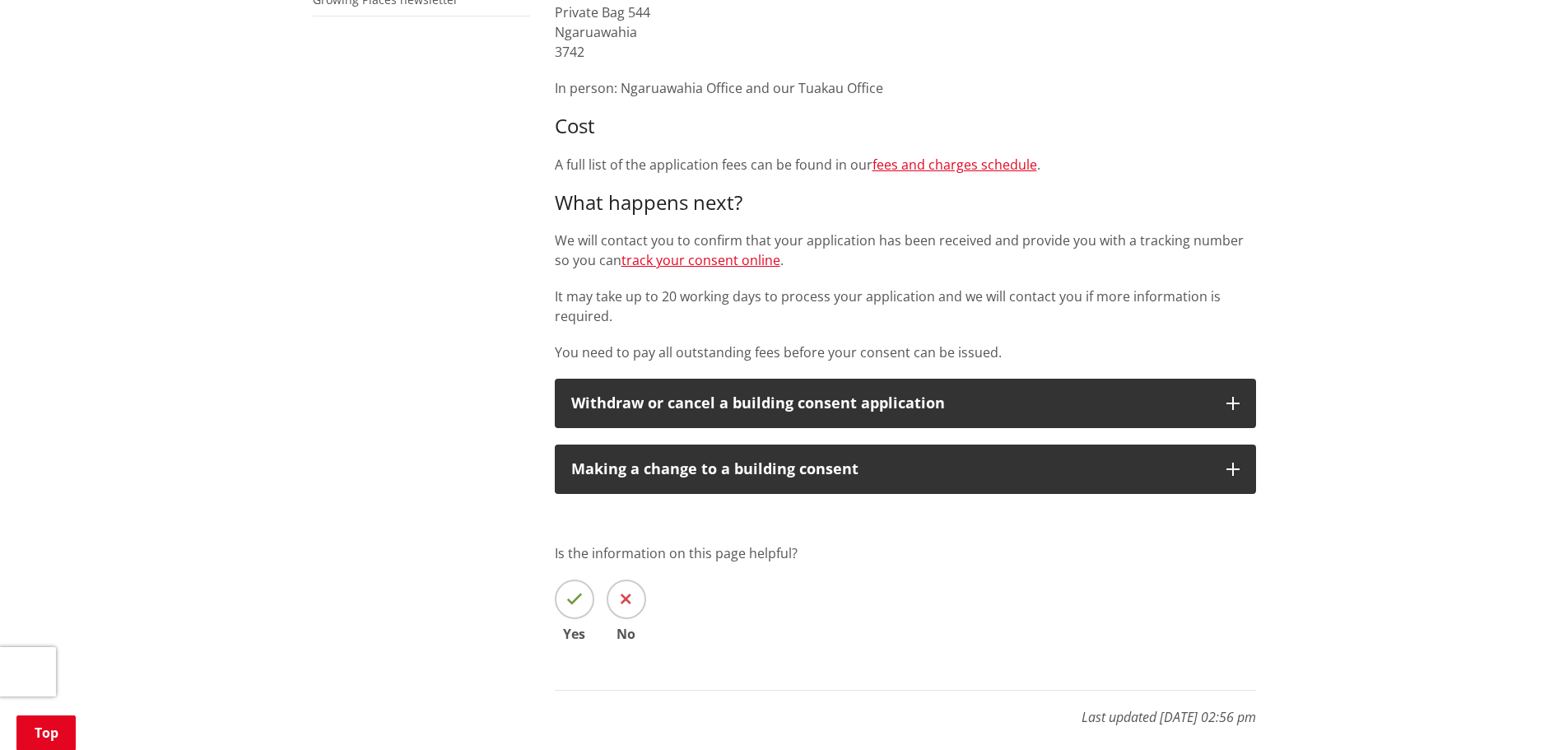
scroll to position [330, 0]
